Goal: Check status: Check status

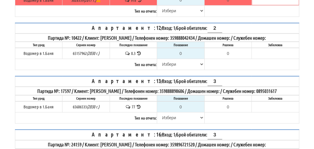
scroll to position [351, 0]
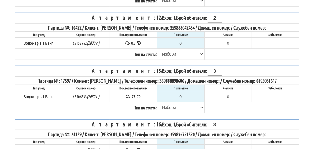
click at [139, 96] on icon at bounding box center [139, 97] width 6 height 4
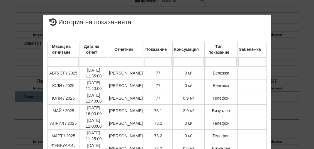
click at [289, 51] on div "× История на показанията Месец на отчитане Дата на отчет Отчетник Показание Кон…" at bounding box center [157, 144] width 284 height 289
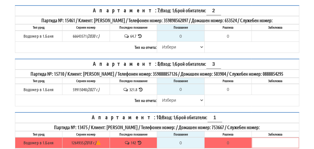
scroll to position [123, 0]
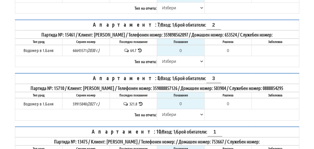
click at [139, 48] on icon at bounding box center [140, 50] width 6 height 4
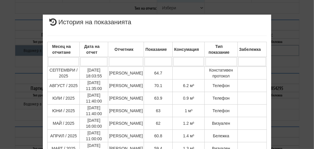
click at [283, 69] on div "× История на показанията Месец на отчитане Дата на отчет Отчетник Показание Кон…" at bounding box center [157, 124] width 284 height 249
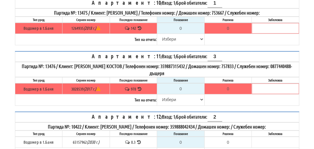
scroll to position [242, 0]
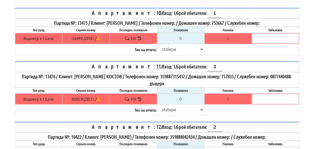
click at [139, 97] on icon at bounding box center [140, 99] width 6 height 4
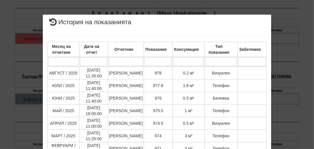
drag, startPoint x: 296, startPoint y: 76, endPoint x: 291, endPoint y: 79, distance: 5.4
click at [296, 76] on div "× История на показанията Месец на отчитане Дата на отчет Отчетник Показание Кон…" at bounding box center [157, 124] width 284 height 249
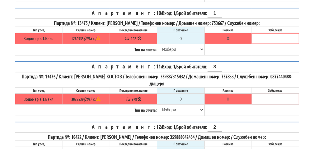
click at [141, 36] on icon at bounding box center [140, 38] width 6 height 4
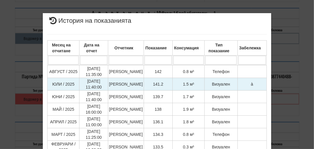
scroll to position [0, 0]
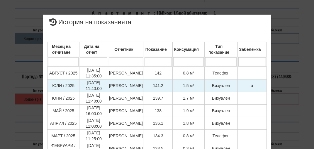
click at [251, 86] on span "à" at bounding box center [252, 85] width 2 height 5
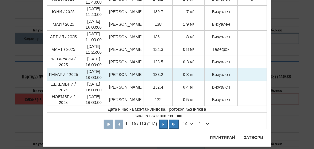
scroll to position [88, 0]
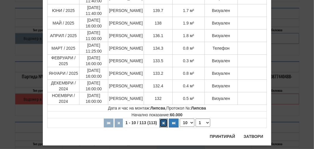
click at [162, 124] on button "button" at bounding box center [163, 123] width 8 height 9
select select "2"
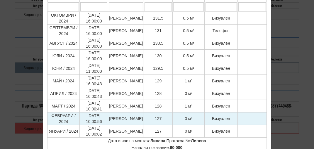
scroll to position [59, 0]
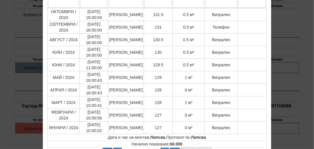
click at [298, 86] on div "× История на показанията Месец на отчитане Дата на отчет Отчетник Показание Кон…" at bounding box center [157, 74] width 314 height 149
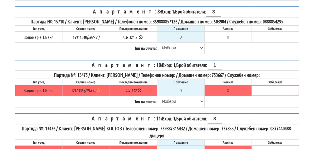
scroll to position [125, 0]
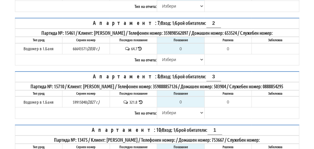
click at [141, 100] on icon at bounding box center [141, 102] width 6 height 4
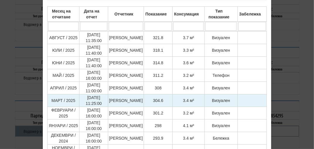
scroll to position [59, 0]
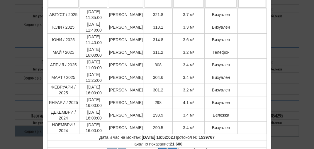
click at [298, 75] on div "× История на показанията Месец на отчитане Дата на отчет Отчетник Показание Кон…" at bounding box center [157, 74] width 314 height 149
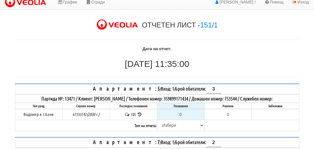
scroll to position [0, 0]
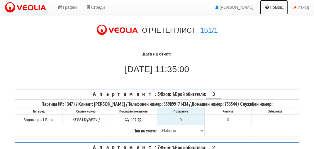
drag, startPoint x: 262, startPoint y: 5, endPoint x: 166, endPoint y: -13, distance: 97.2
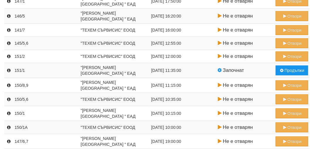
scroll to position [88, 0]
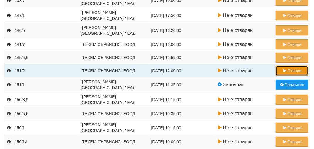
click at [289, 68] on button "Отвори" at bounding box center [291, 71] width 33 height 10
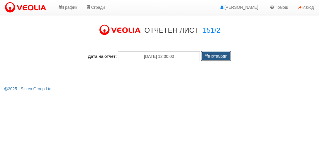
click at [218, 59] on button "Потвърди" at bounding box center [216, 56] width 30 height 10
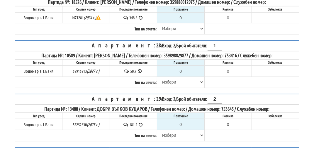
scroll to position [59, 0]
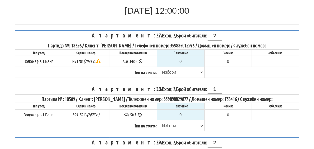
click at [141, 59] on icon at bounding box center [141, 61] width 6 height 4
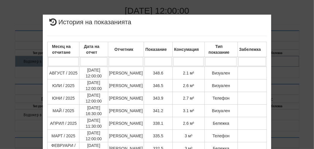
click at [300, 57] on div "× История на показанията Месец на отчитане Дата на отчет Отчетник Показание Кон…" at bounding box center [157, 74] width 314 height 149
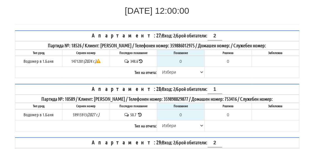
click at [141, 113] on icon at bounding box center [140, 115] width 6 height 4
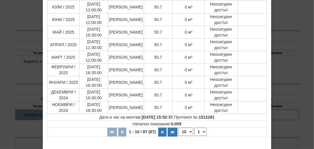
scroll to position [88, 0]
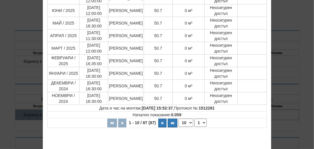
click at [295, 79] on div "× История на показанията Месец на отчитане Дата на отчет Отчетник Показание Кон…" at bounding box center [157, 56] width 284 height 289
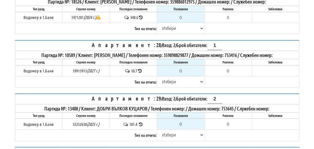
scroll to position [117, 0]
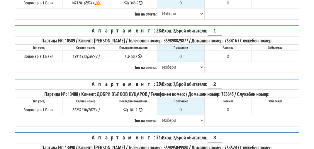
click at [141, 108] on icon at bounding box center [141, 110] width 6 height 4
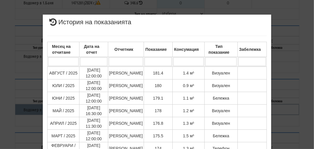
click at [292, 104] on div "× История на показанията Месец на отчитане Дата на отчет Отчетник Показание Кон…" at bounding box center [157, 144] width 284 height 289
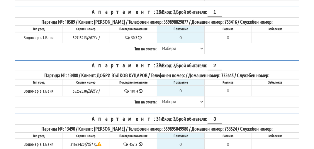
scroll to position [146, 0]
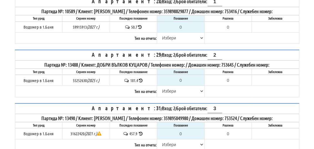
click at [142, 132] on icon at bounding box center [141, 134] width 6 height 4
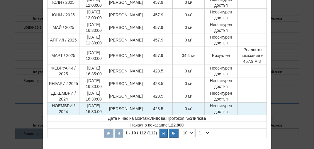
scroll to position [88, 0]
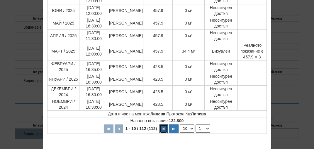
click at [162, 126] on button "button" at bounding box center [163, 129] width 8 height 9
select select "2"
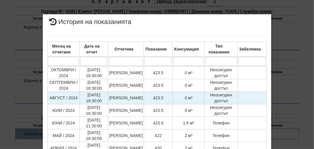
scroll to position [0, 0]
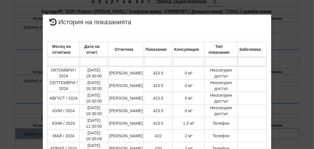
click at [288, 57] on div "× История на показанията Месец на отчитане Дата на отчет Отчетник Показание Кон…" at bounding box center [157, 125] width 284 height 251
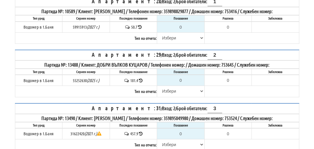
click at [141, 78] on icon at bounding box center [141, 80] width 4 height 4
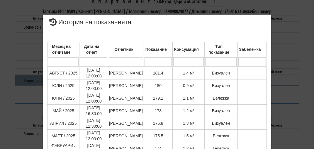
click at [293, 76] on div "× История на показанията Месец на отчитане Дата на отчет Отчетник Показание Кон…" at bounding box center [157, 144] width 284 height 289
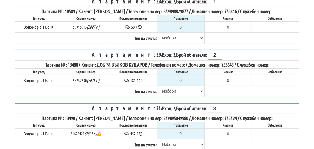
click at [142, 132] on icon at bounding box center [141, 134] width 4 height 4
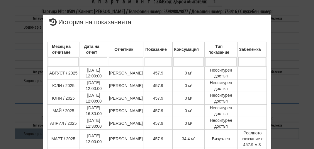
click at [305, 93] on div "× История на показанията Месец на отчитане Дата на отчет Отчетник Показание Кон…" at bounding box center [157, 74] width 314 height 149
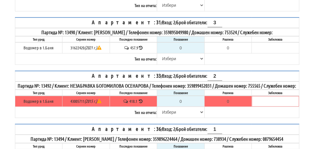
scroll to position [234, 0]
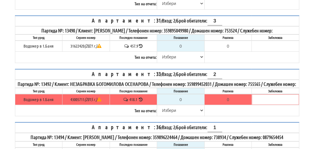
click at [141, 102] on icon at bounding box center [141, 100] width 6 height 4
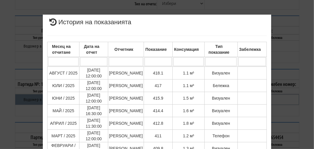
click at [295, 94] on div "× История на показанията Месец на отчитане Дата на отчет Отчетник Показание Кон…" at bounding box center [157, 144] width 284 height 289
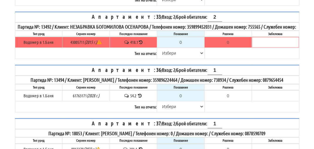
scroll to position [293, 0]
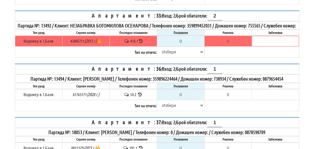
click at [140, 97] on icon at bounding box center [140, 95] width 6 height 4
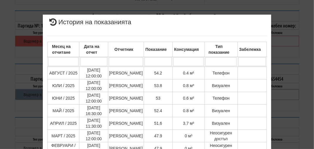
click at [289, 96] on div "× История на показанията Месец на отчитане Дата на отчет Отчетник Показание Кон…" at bounding box center [157, 144] width 284 height 289
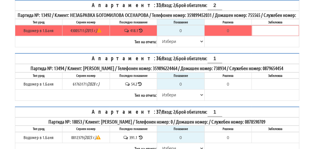
scroll to position [322, 0]
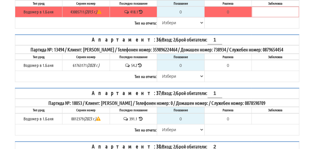
click at [141, 121] on icon at bounding box center [141, 119] width 6 height 4
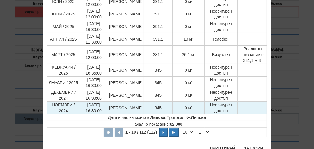
scroll to position [88, 0]
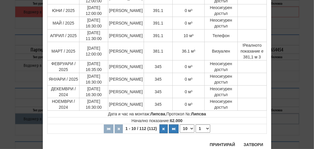
click at [277, 88] on div "× История на показанията Месец на отчитане Дата на отчет Отчетник Показание Кон…" at bounding box center [157, 40] width 284 height 257
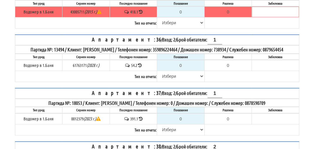
click at [141, 121] on icon at bounding box center [141, 119] width 4 height 4
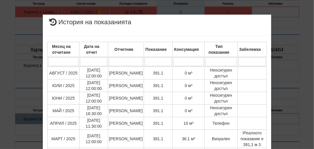
click at [290, 106] on div "× История на показанията Месец на отчитане Дата на отчет Отчетник Показание Кон…" at bounding box center [157, 148] width 284 height 296
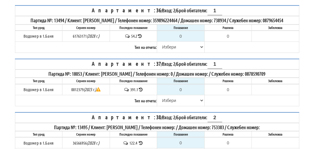
scroll to position [381, 0]
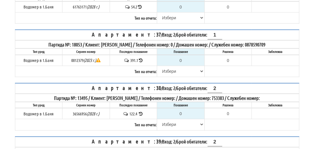
click at [141, 116] on icon at bounding box center [141, 114] width 6 height 4
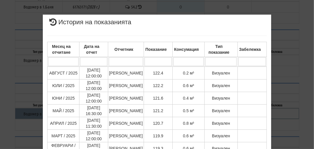
click at [284, 110] on div "× История на показанията Месец на отчитане Дата на отчет Отчетник Показание Кон…" at bounding box center [157, 144] width 284 height 289
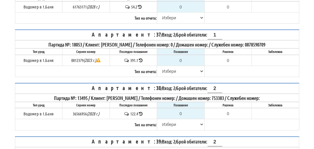
click at [141, 116] on icon at bounding box center [141, 114] width 4 height 4
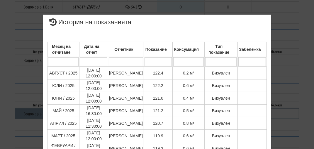
click at [298, 142] on div "× История на показанията Месец на отчитане Дата на отчет Отчетник Показание Кон…" at bounding box center [157, 74] width 314 height 149
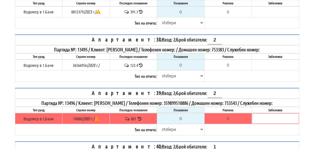
scroll to position [439, 0]
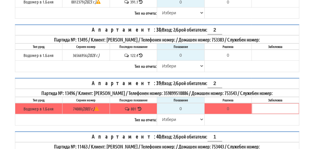
click at [139, 111] on icon at bounding box center [140, 109] width 6 height 4
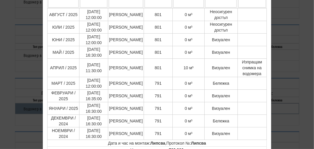
scroll to position [88, 0]
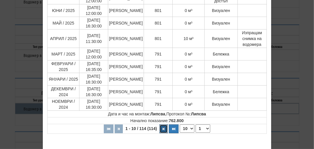
click at [162, 130] on button "button" at bounding box center [163, 129] width 8 height 9
select select "2"
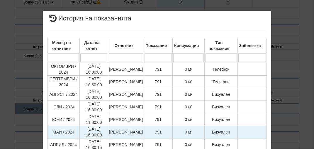
scroll to position [0, 0]
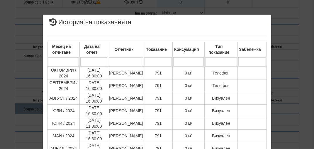
click at [286, 103] on div "× История на показанията Месец на отчитане Дата на отчет Отчетник Показание Кон…" at bounding box center [157, 125] width 284 height 251
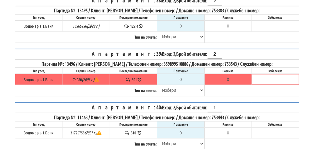
scroll to position [498, 0]
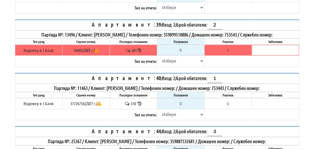
click at [139, 106] on icon at bounding box center [140, 104] width 6 height 4
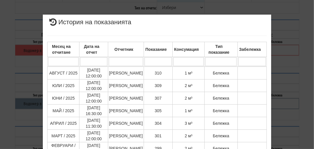
click at [281, 93] on div "× История на показанията Месец на отчитане Дата на отчет Отчетник Показание Кон…" at bounding box center [157, 144] width 284 height 289
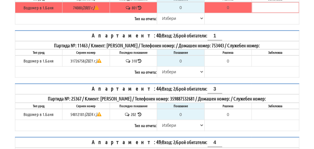
scroll to position [556, 0]
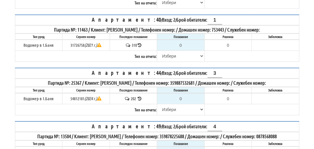
click at [139, 101] on icon at bounding box center [140, 99] width 6 height 4
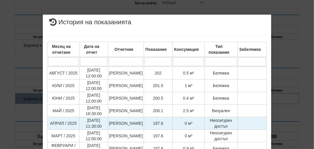
scroll to position [0, 0]
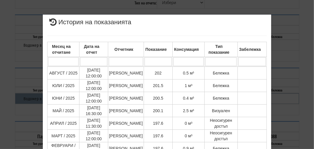
click at [274, 102] on div "× История на показанията Месец на отчитане Дата на отчет Отчетник Показание Кон…" at bounding box center [157, 124] width 284 height 248
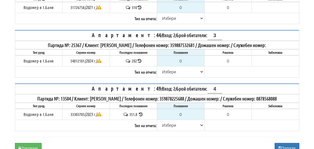
scroll to position [615, 0]
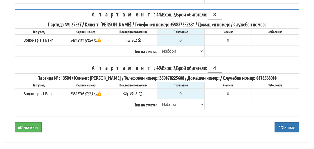
click at [141, 96] on icon at bounding box center [141, 94] width 6 height 4
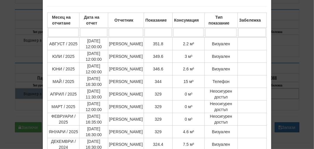
scroll to position [0, 0]
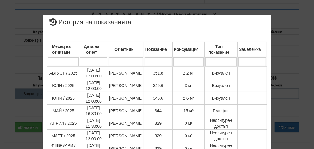
click at [285, 71] on div "× История на показанията Месец на отчитане Дата на отчет Отчетник Показание Кон…" at bounding box center [157, 125] width 284 height 251
